Goal: Transaction & Acquisition: Download file/media

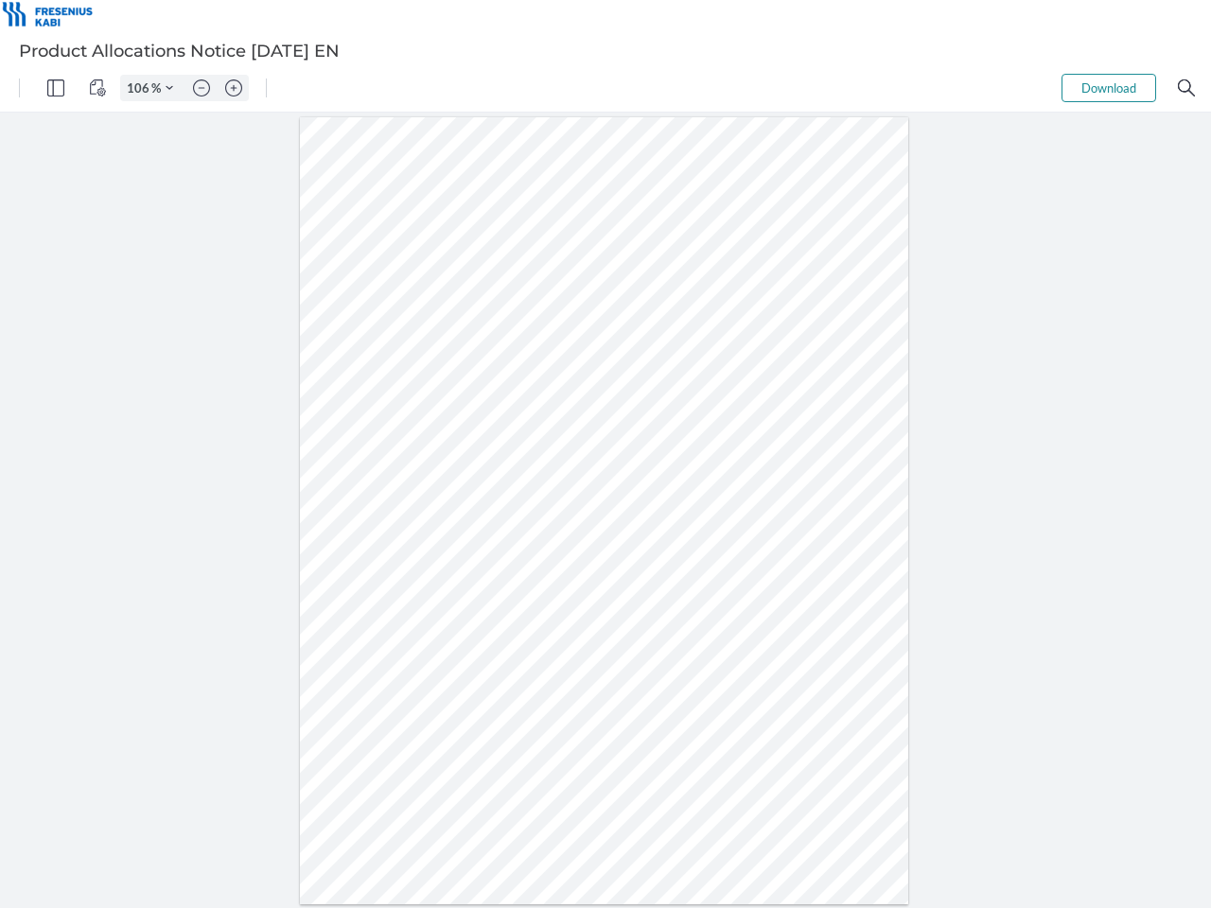
click at [56, 88] on img "Panel" at bounding box center [55, 87] width 17 height 17
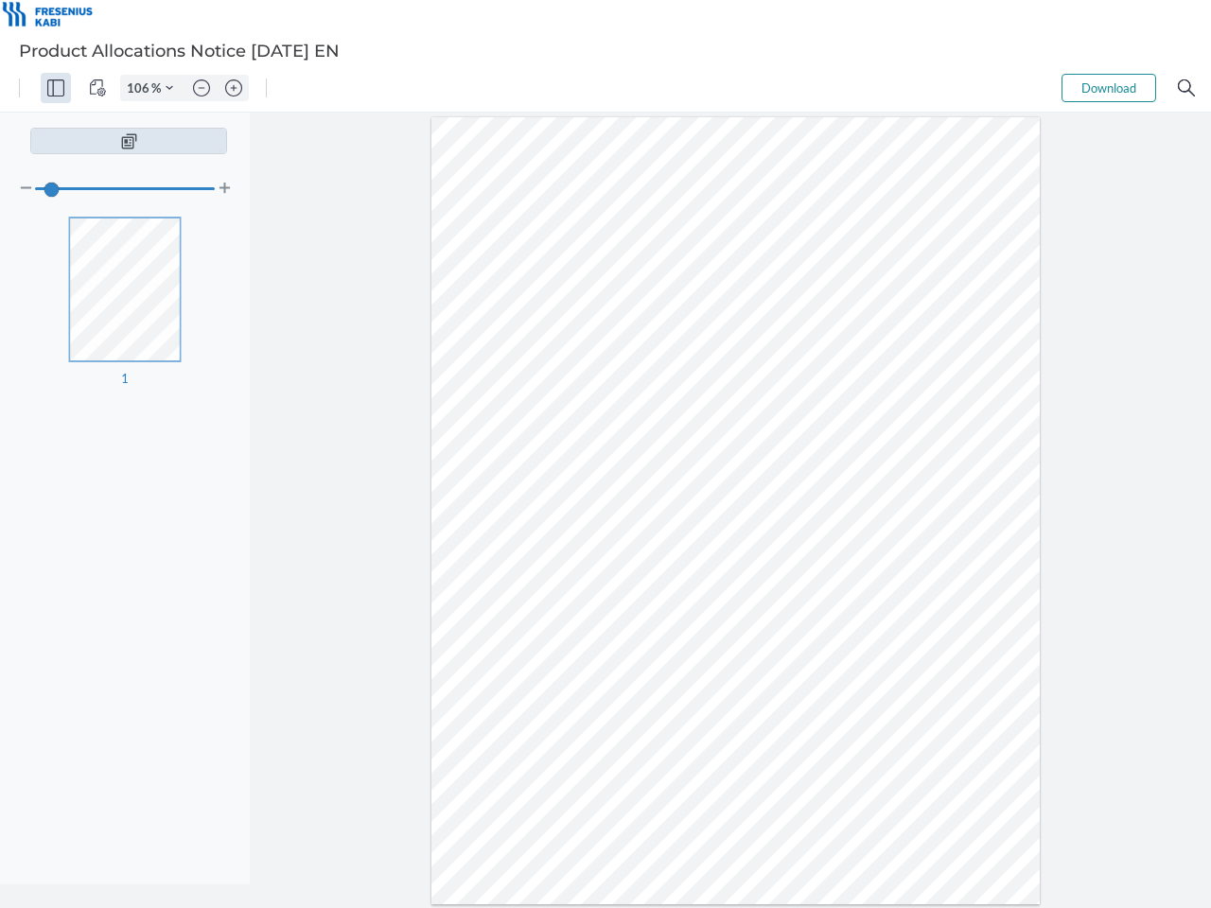
click at [97, 88] on img "View Controls" at bounding box center [97, 87] width 17 height 17
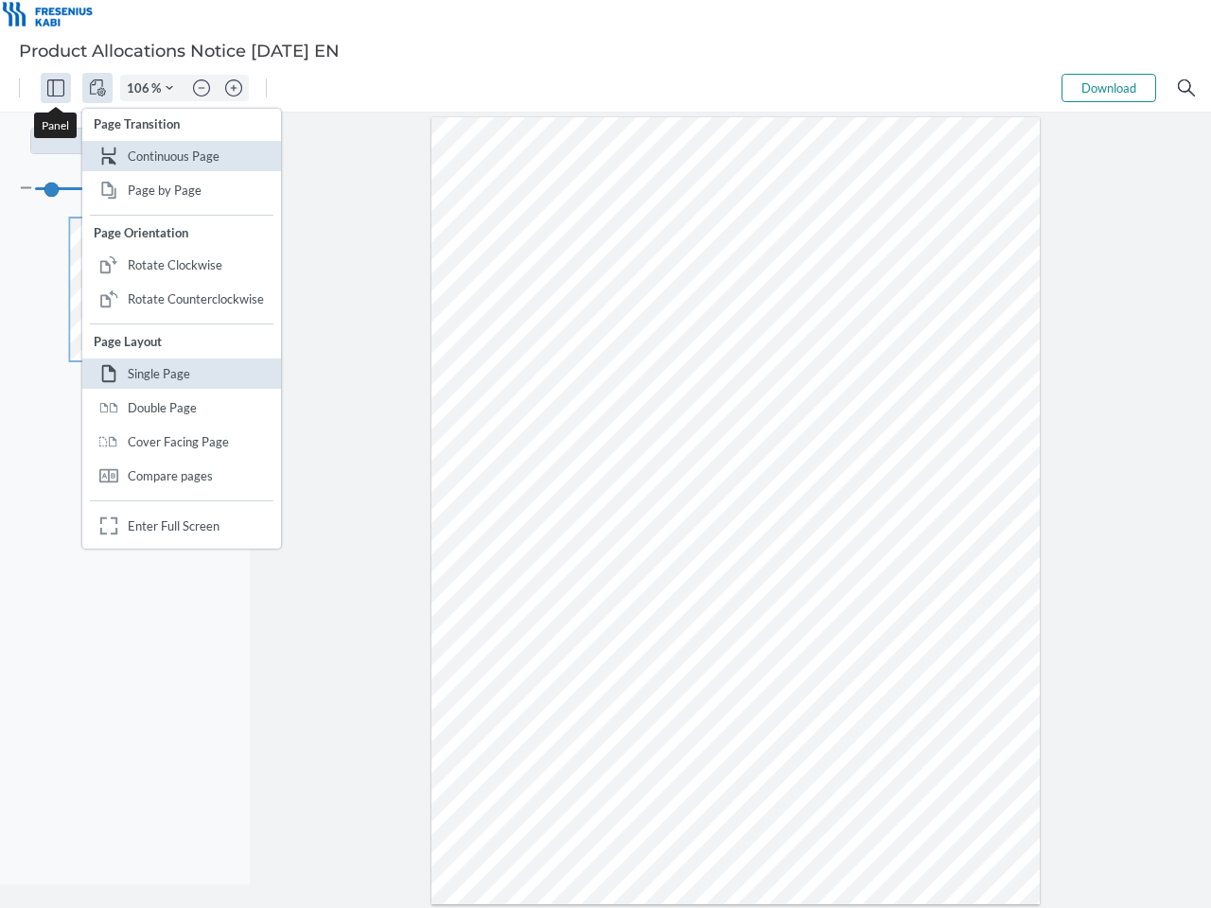
click at [141, 88] on input "106" at bounding box center [136, 87] width 30 height 17
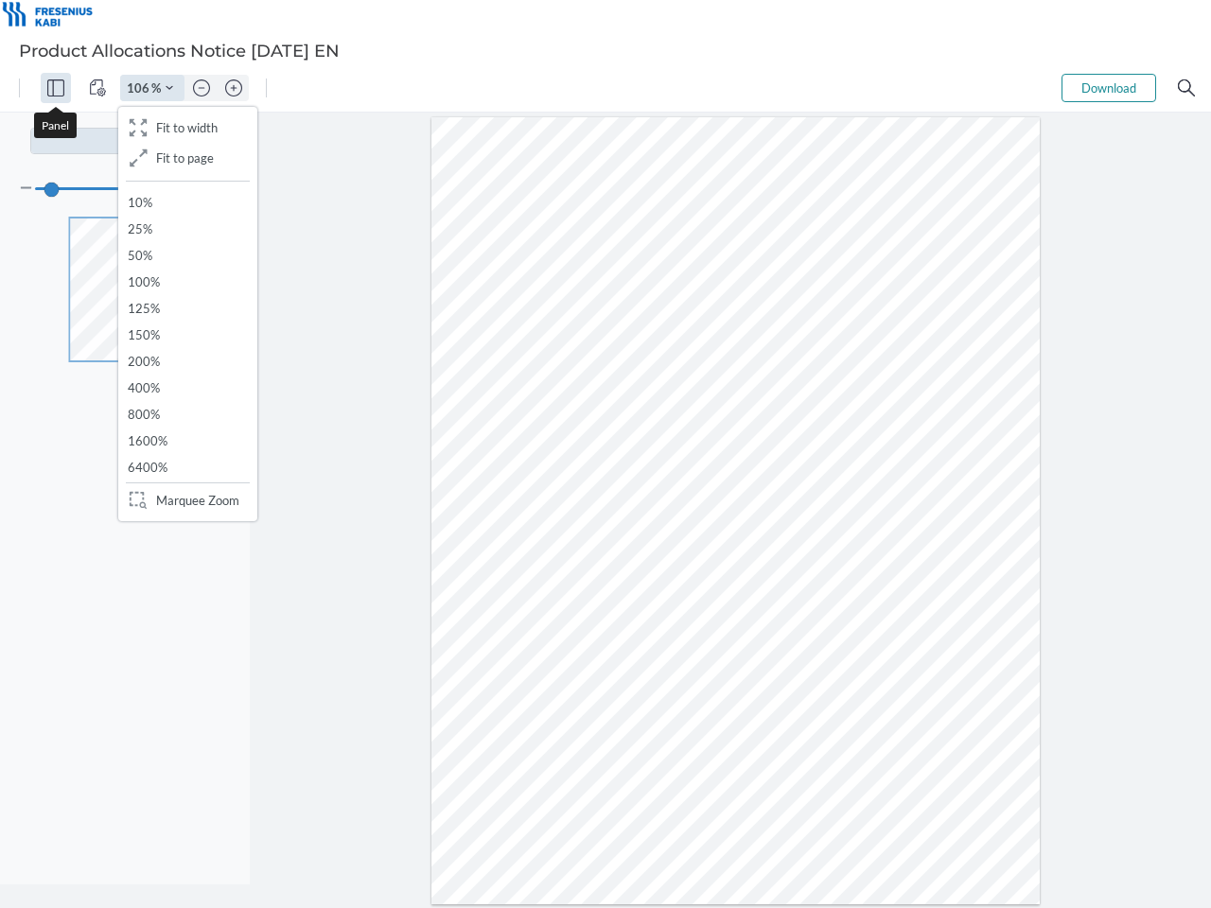
click at [169, 88] on img "Zoom Controls" at bounding box center [170, 88] width 8 height 8
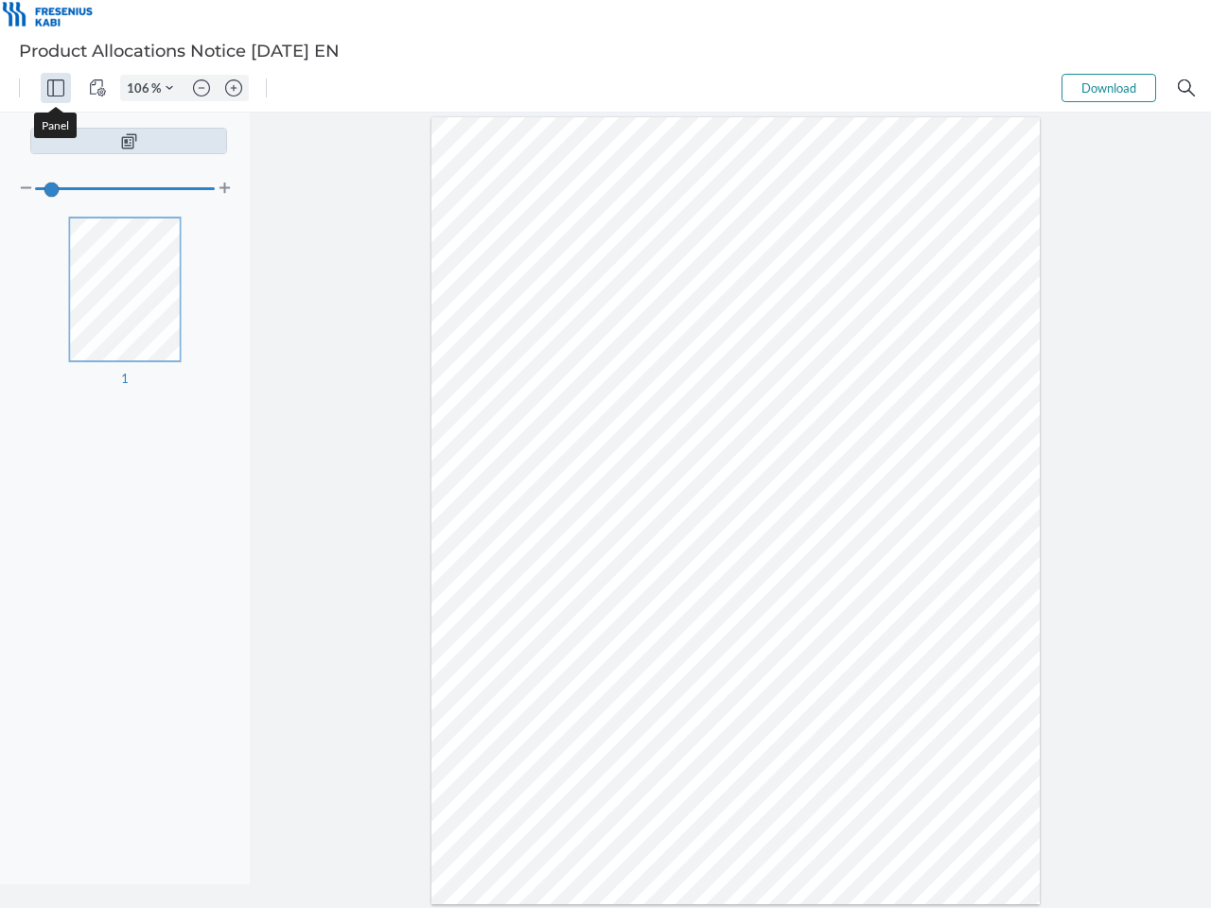
click at [201, 88] on img "Zoom out" at bounding box center [201, 87] width 17 height 17
click at [234, 88] on img "Zoom in" at bounding box center [233, 87] width 17 height 17
type input "106"
click at [1109, 88] on button "Download" at bounding box center [1108, 88] width 95 height 28
